Goal: Information Seeking & Learning: Learn about a topic

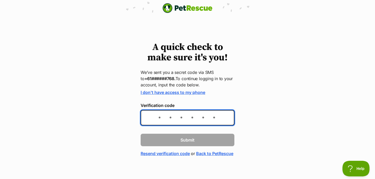
click at [169, 115] on input "Verification code" at bounding box center [187, 117] width 94 height 15
type input "768807"
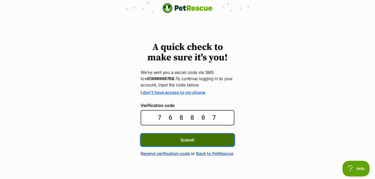
click at [193, 141] on span "Submit" at bounding box center [187, 140] width 14 height 6
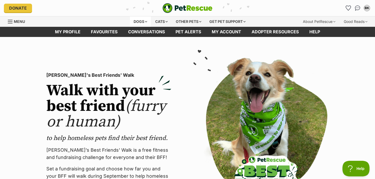
click at [143, 23] on div "Dogs" at bounding box center [140, 21] width 21 height 10
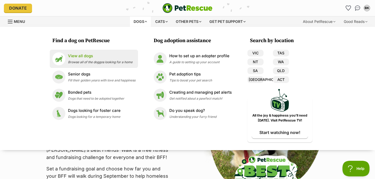
click at [95, 56] on p "View all dogs" at bounding box center [100, 56] width 65 height 6
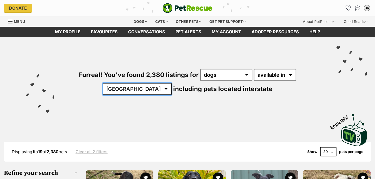
click at [171, 83] on select "[GEOGRAPHIC_DATA] [GEOGRAPHIC_DATA] [GEOGRAPHIC_DATA] [GEOGRAPHIC_DATA] [GEOGRA…" at bounding box center [136, 89] width 69 height 12
select select "[GEOGRAPHIC_DATA]"
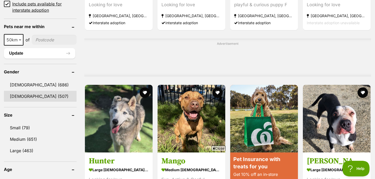
click at [27, 95] on link "Female (507)" at bounding box center [40, 96] width 73 height 11
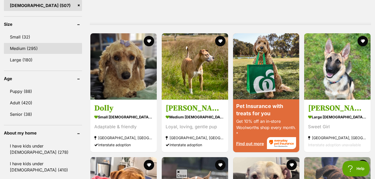
click at [25, 48] on link "Medium (295)" at bounding box center [43, 48] width 78 height 11
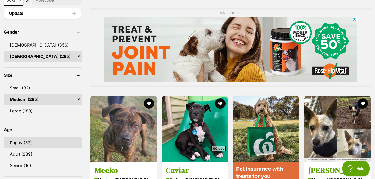
click at [21, 137] on link "Puppy (57)" at bounding box center [43, 142] width 78 height 11
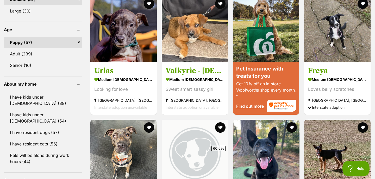
scroll to position [526, 0]
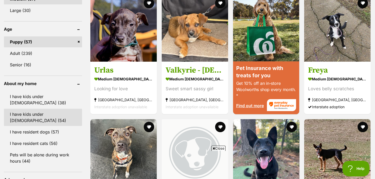
click at [22, 109] on link "I have kids under 12 years old (54)" at bounding box center [43, 117] width 78 height 17
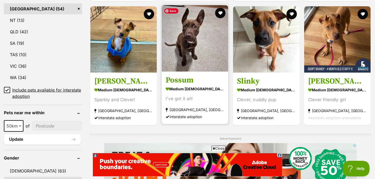
scroll to position [297, 0]
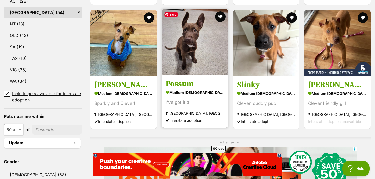
click at [206, 34] on img at bounding box center [195, 42] width 66 height 66
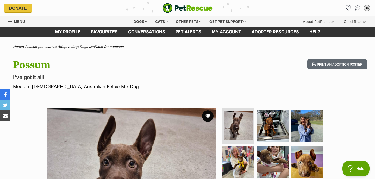
click at [208, 116] on button "favourite" at bounding box center [207, 115] width 11 height 11
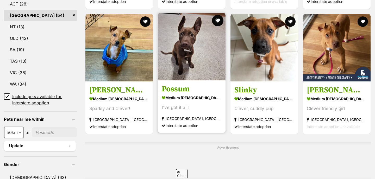
click at [217, 21] on button "favourite" at bounding box center [217, 20] width 11 height 11
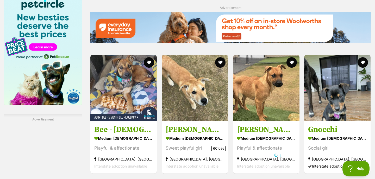
scroll to position [769, 0]
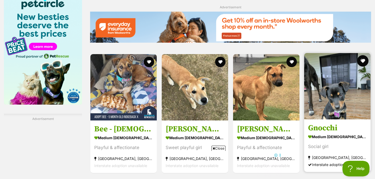
click at [362, 61] on button "favourite" at bounding box center [362, 60] width 11 height 11
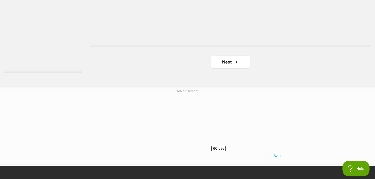
scroll to position [992, 0]
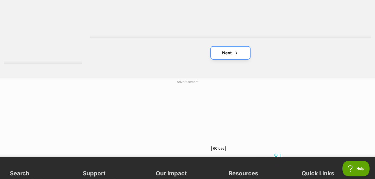
click at [226, 50] on link "Next" at bounding box center [230, 53] width 39 height 12
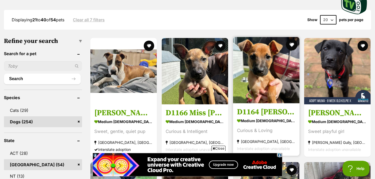
click at [292, 45] on button "favourite" at bounding box center [290, 44] width 11 height 11
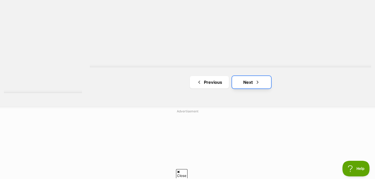
click at [248, 78] on link "Next" at bounding box center [251, 82] width 39 height 12
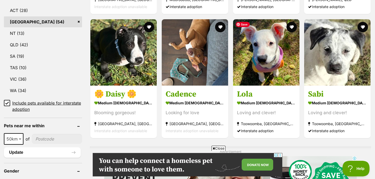
scroll to position [287, 0]
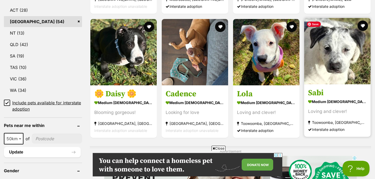
click at [335, 58] on img at bounding box center [337, 51] width 66 height 66
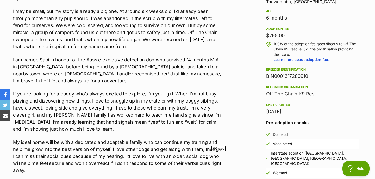
scroll to position [388, 0]
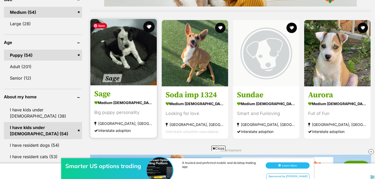
click at [149, 27] on button "favourite" at bounding box center [148, 26] width 11 height 11
